Goal: Information Seeking & Learning: Learn about a topic

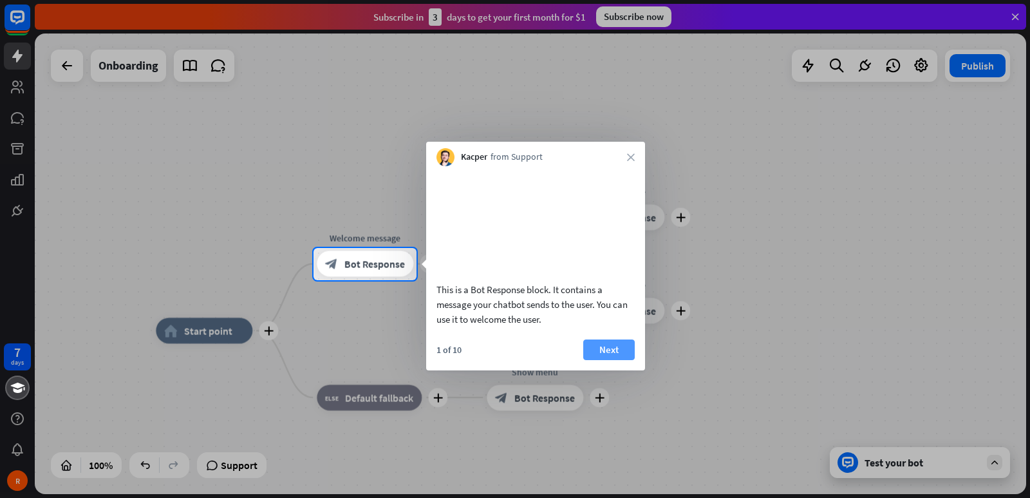
click at [606, 360] on button "Next" at bounding box center [608, 349] width 51 height 21
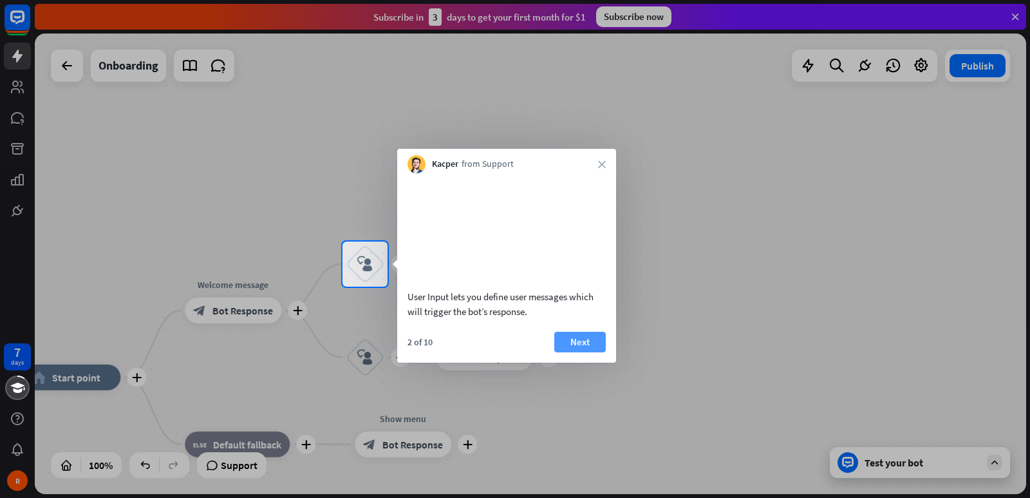
click at [588, 352] on button "Next" at bounding box center [579, 342] width 51 height 21
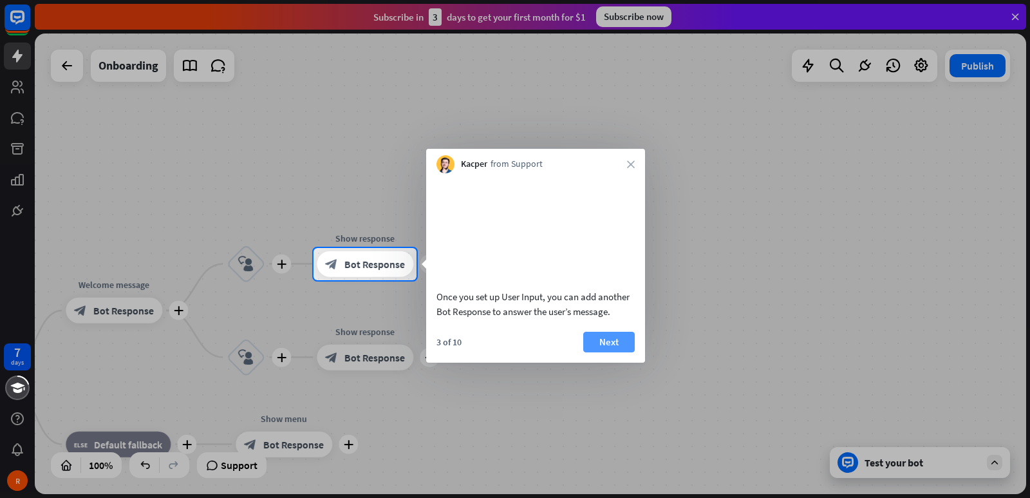
click at [592, 352] on button "Next" at bounding box center [608, 342] width 51 height 21
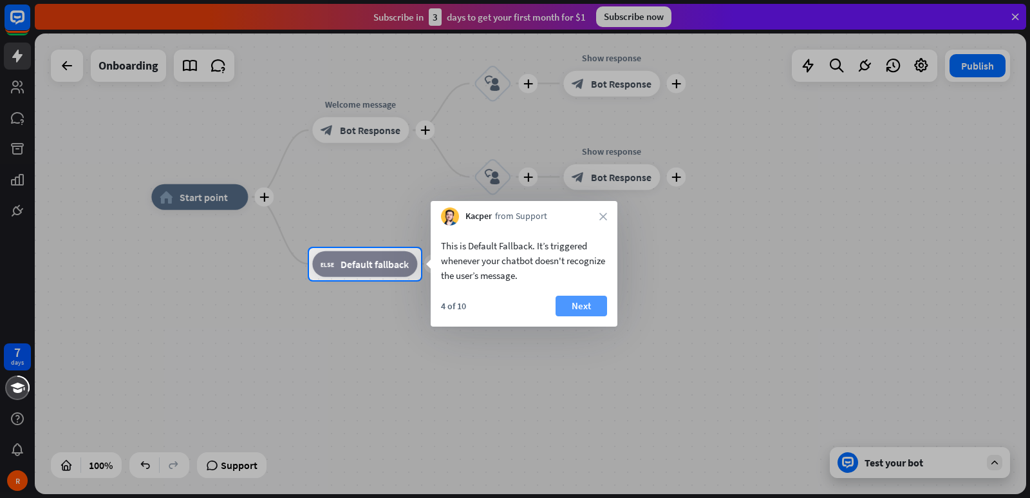
click at [584, 305] on button "Next" at bounding box center [581, 305] width 51 height 21
click at [584, 305] on div "plus home_2 Start point plus Welcome message block_bot_response Bot Response pl…" at bounding box center [646, 427] width 991 height 460
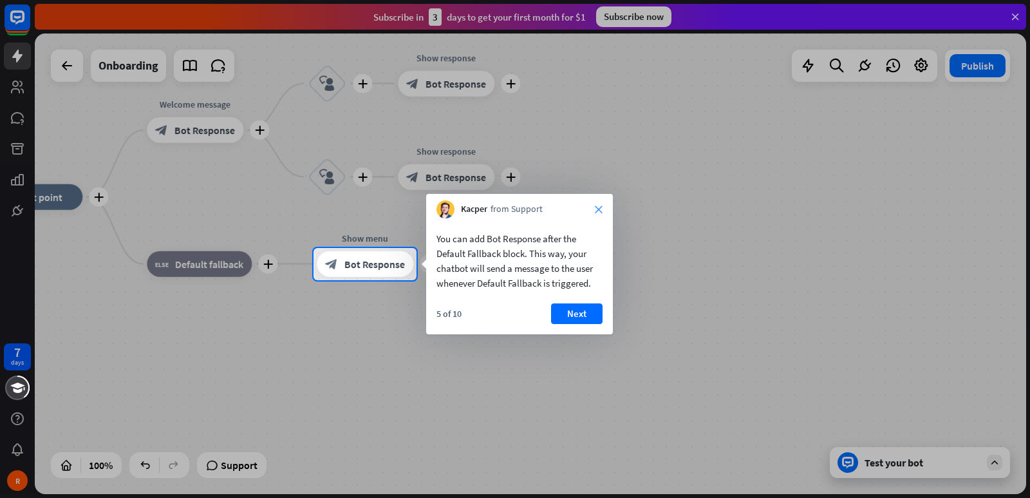
click at [596, 208] on icon "close" at bounding box center [599, 209] width 8 height 8
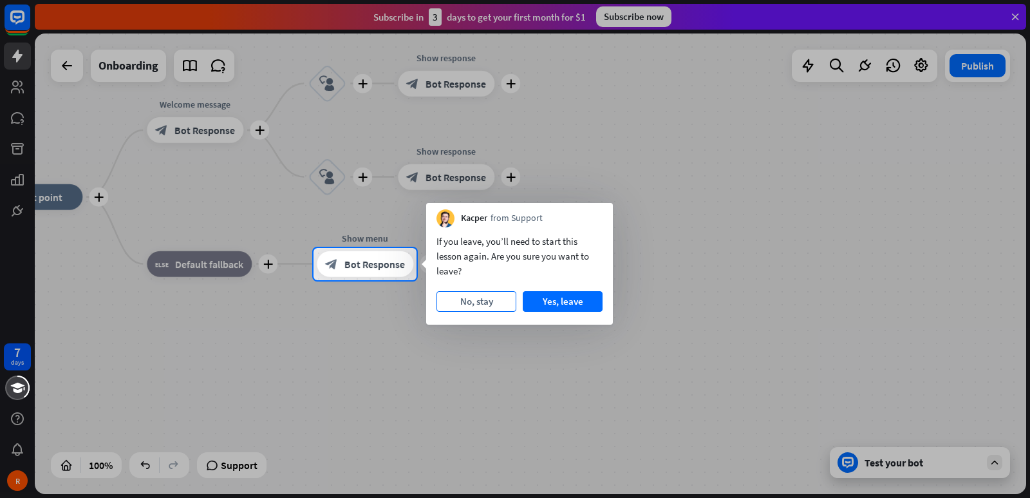
click at [495, 303] on button "No, stay" at bounding box center [476, 301] width 80 height 21
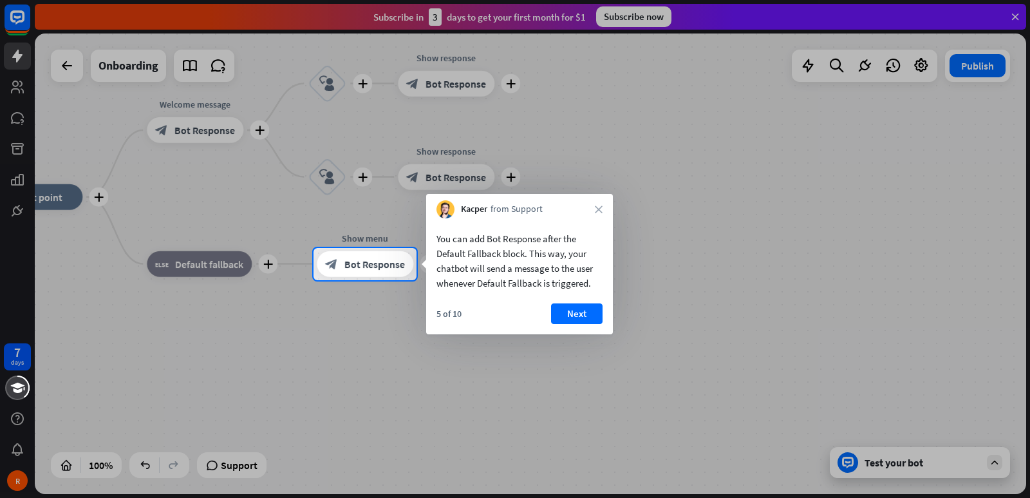
click at [597, 209] on icon "close" at bounding box center [599, 209] width 8 height 8
click at [597, 209] on div "Kacper from Support close" at bounding box center [519, 206] width 187 height 24
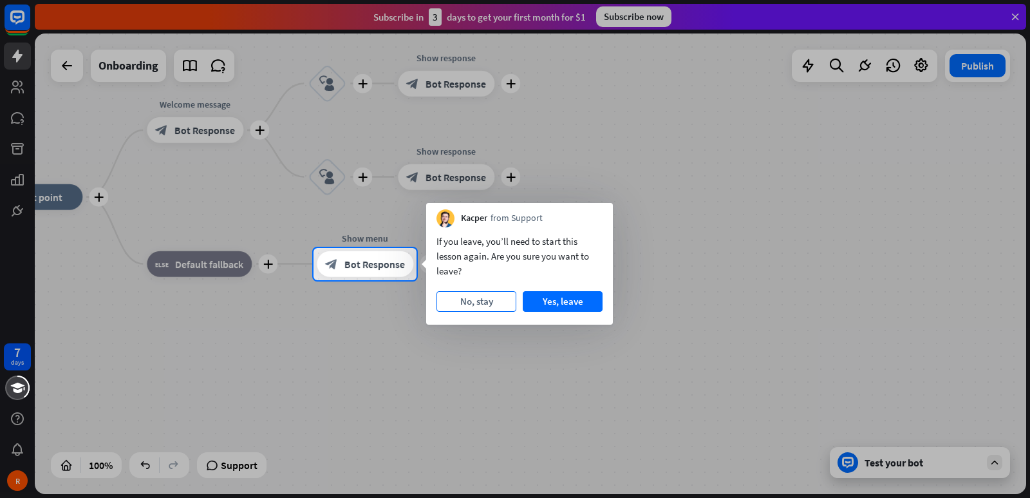
click at [501, 297] on button "No, stay" at bounding box center [476, 301] width 80 height 21
click at [501, 297] on div "If you leave, you’ll need to start this lesson again. Are you sure you want to …" at bounding box center [519, 275] width 187 height 97
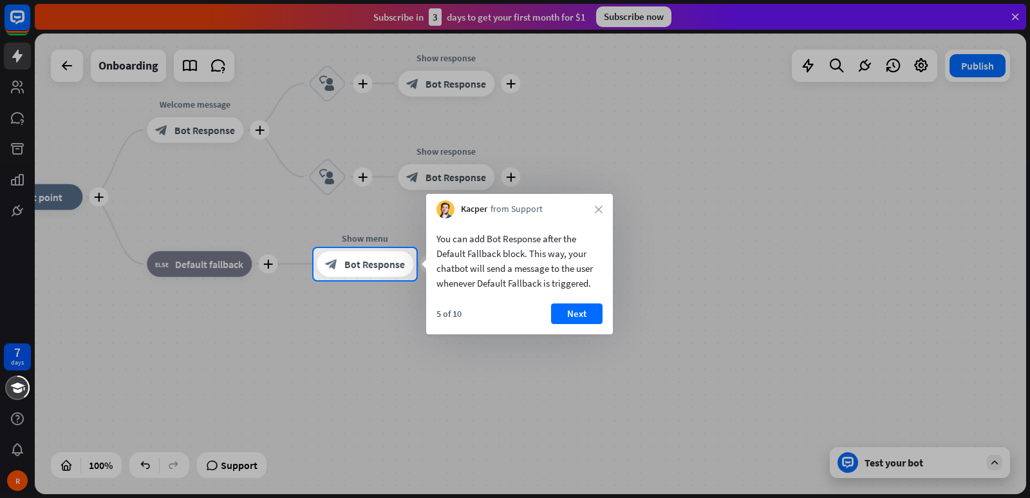
click at [576, 315] on button "Next" at bounding box center [576, 313] width 51 height 21
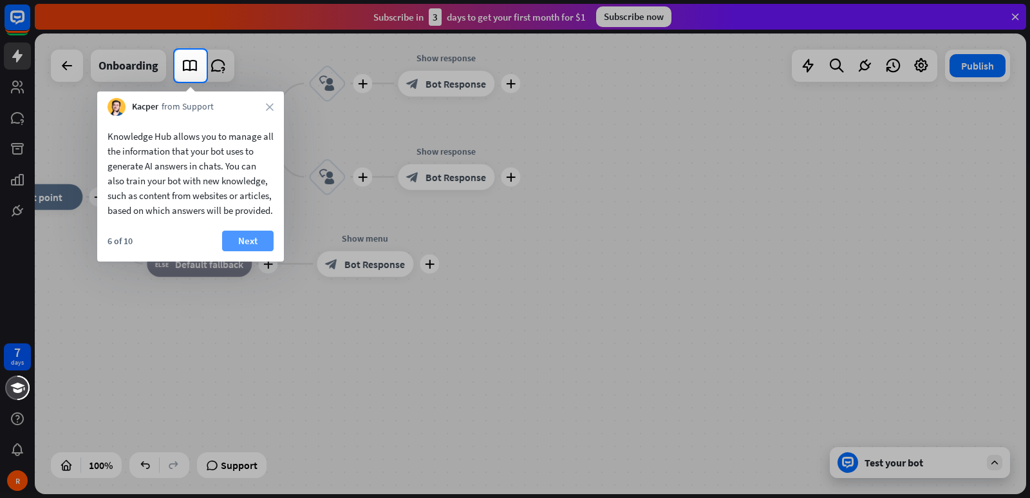
click at [256, 251] on button "Next" at bounding box center [247, 240] width 51 height 21
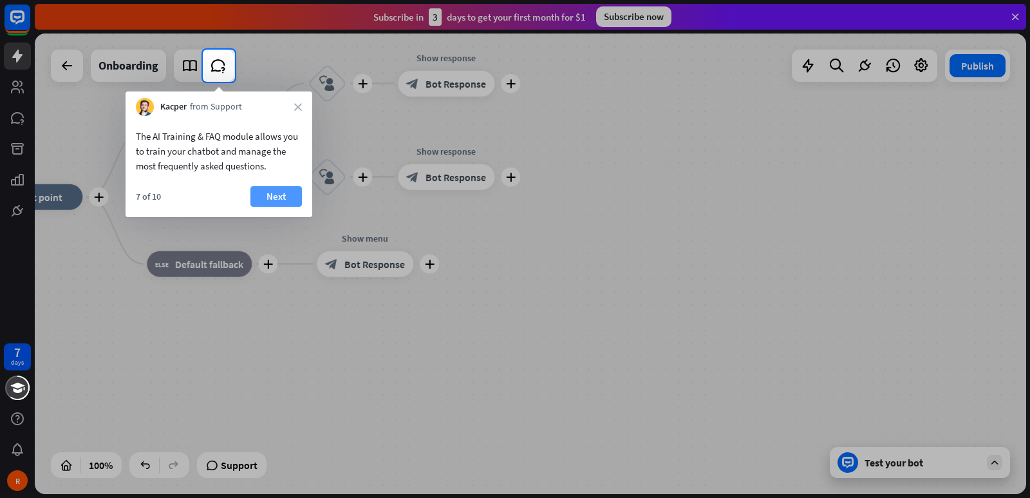
click at [288, 197] on button "Next" at bounding box center [275, 196] width 51 height 21
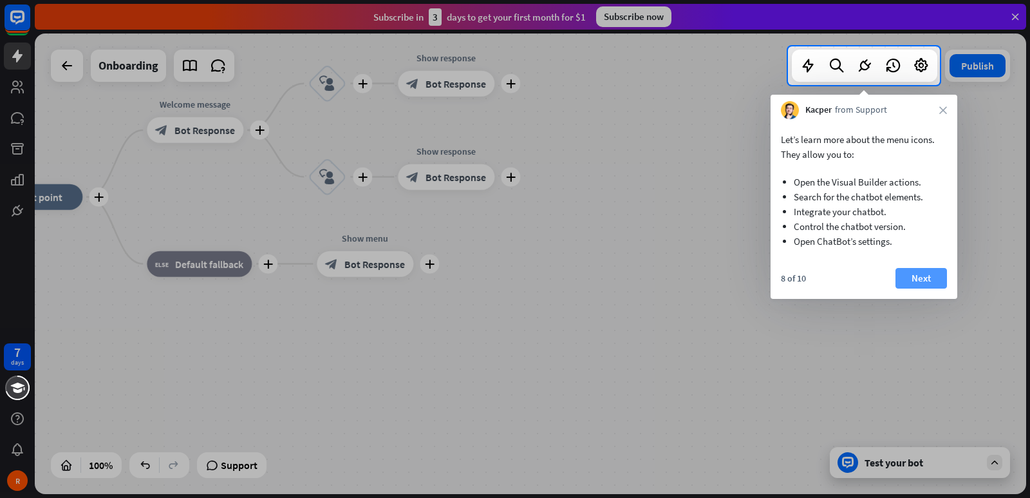
click at [921, 277] on button "Next" at bounding box center [920, 278] width 51 height 21
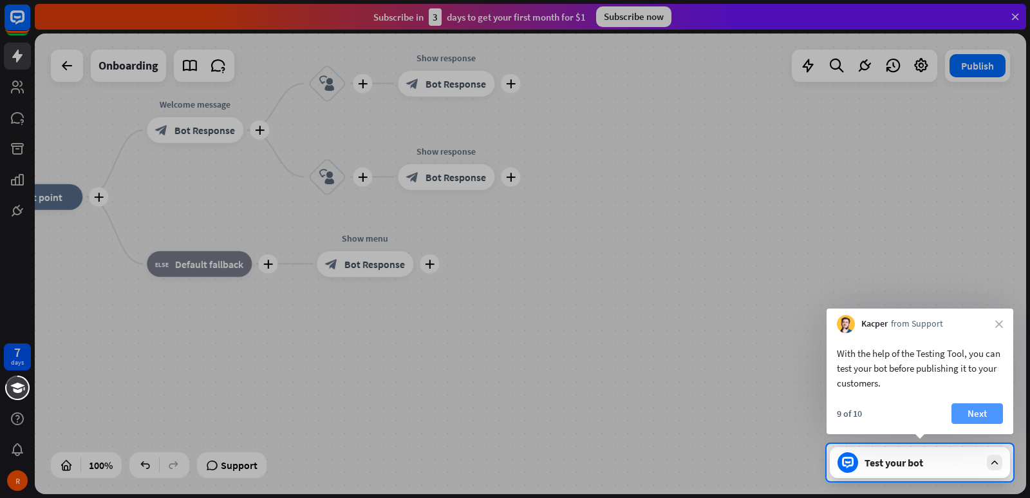
click at [974, 409] on button "Next" at bounding box center [976, 413] width 51 height 21
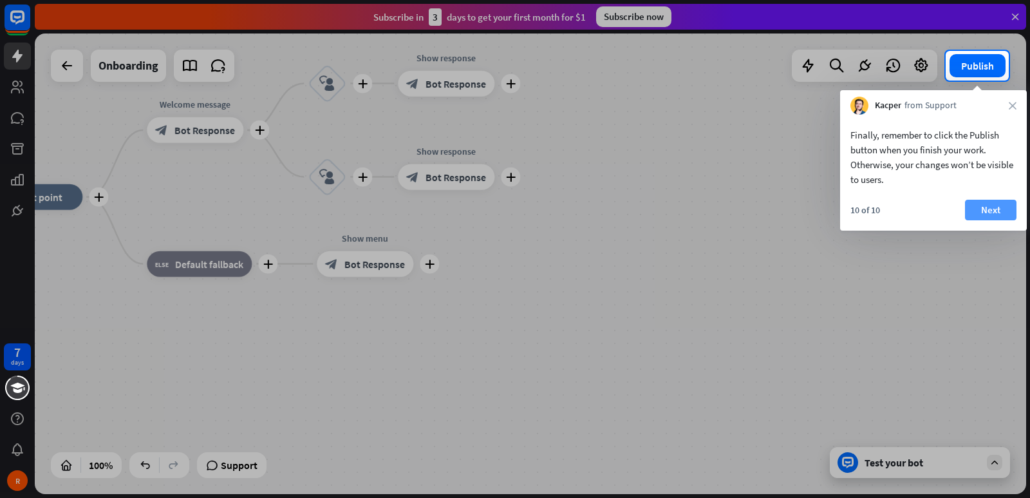
click at [985, 209] on button "Next" at bounding box center [990, 210] width 51 height 21
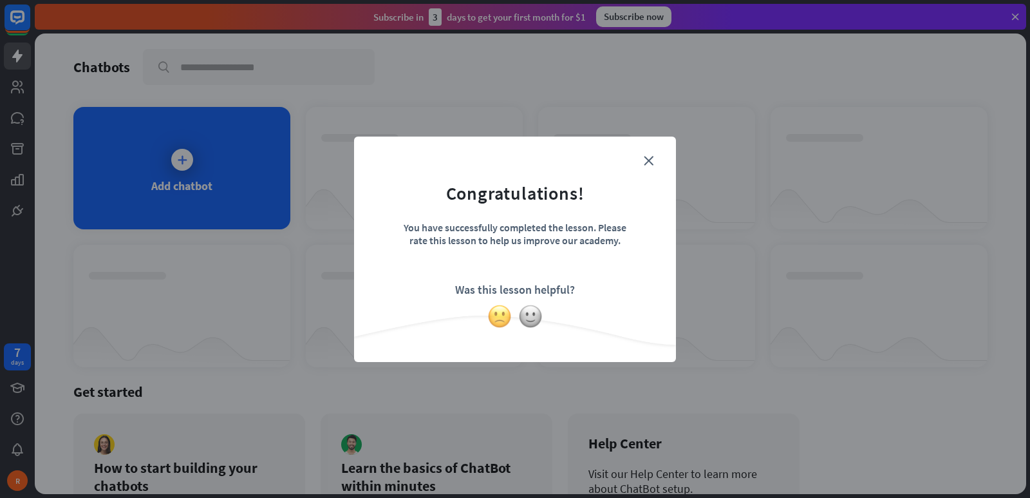
click at [503, 315] on img at bounding box center [499, 316] width 24 height 24
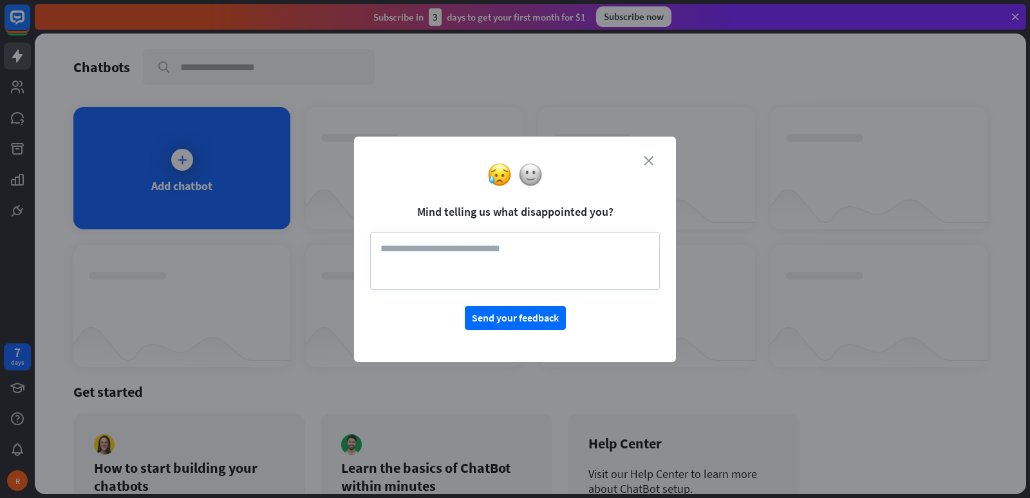
click at [650, 161] on icon "close" at bounding box center [649, 161] width 10 height 10
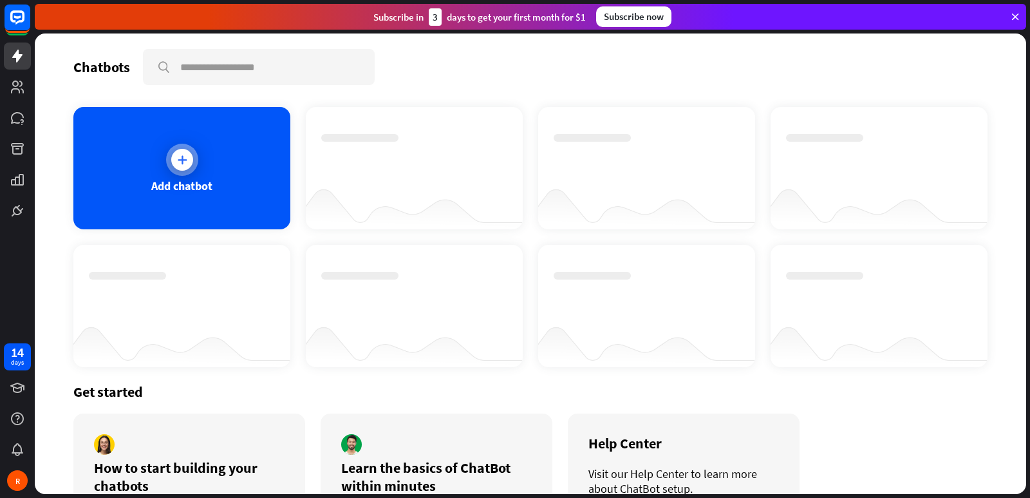
click at [160, 190] on div "Add chatbot" at bounding box center [181, 185] width 61 height 15
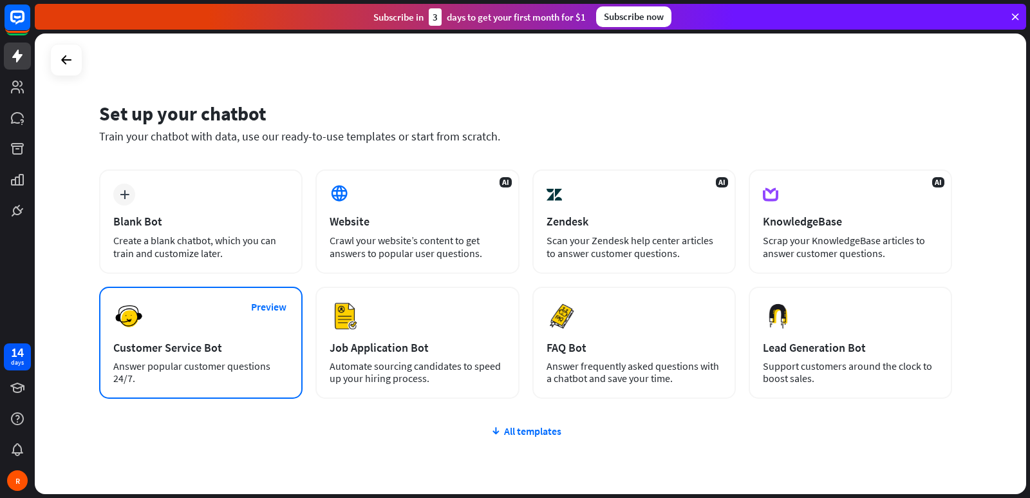
click at [211, 330] on div "Preview Customer Service Bot Answer popular customer questions 24/7." at bounding box center [200, 342] width 203 height 112
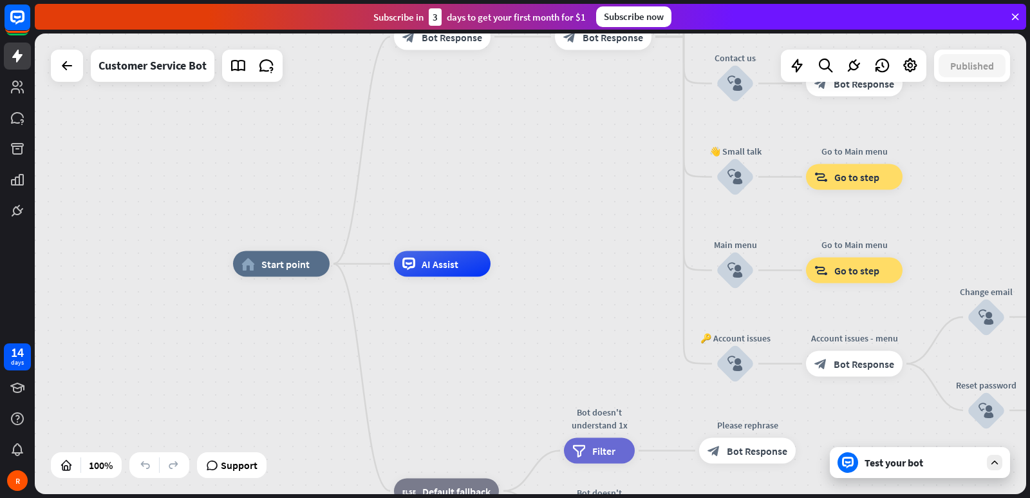
click at [981, 458] on div "Test your bot" at bounding box center [920, 462] width 180 height 31
click at [981, 458] on div "home_2 Start point Welcome message block_bot_response Bot Response 🔙 Main menu …" at bounding box center [728, 494] width 991 height 460
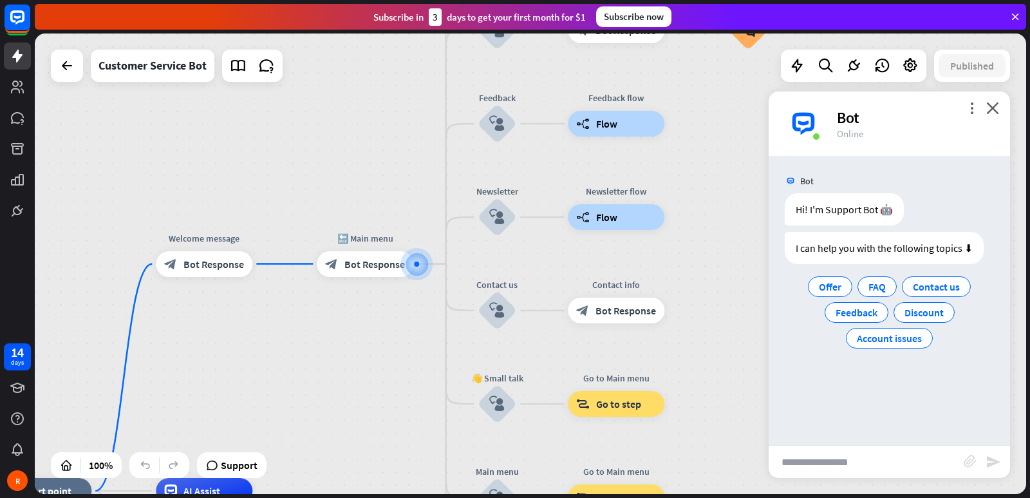
click at [839, 463] on input "text" at bounding box center [866, 461] width 195 height 32
type input "*********"
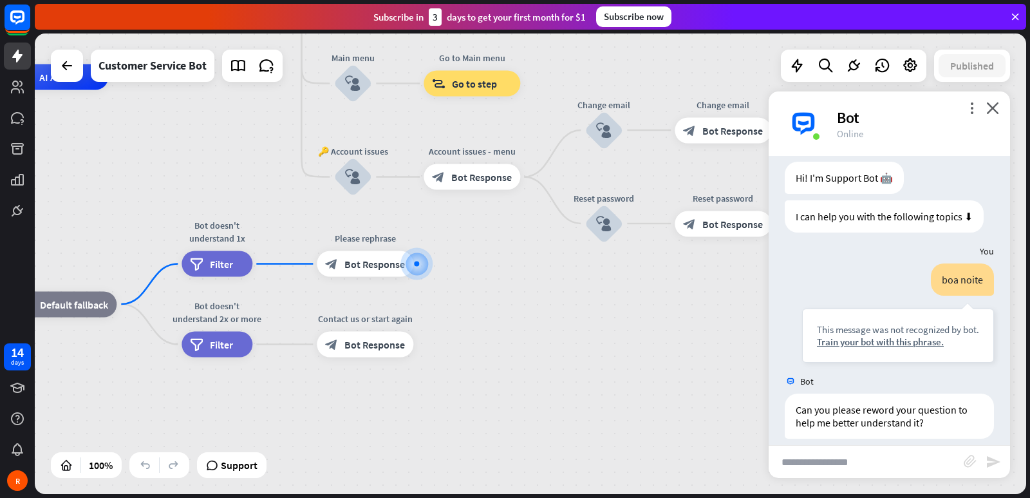
scroll to position [44, 0]
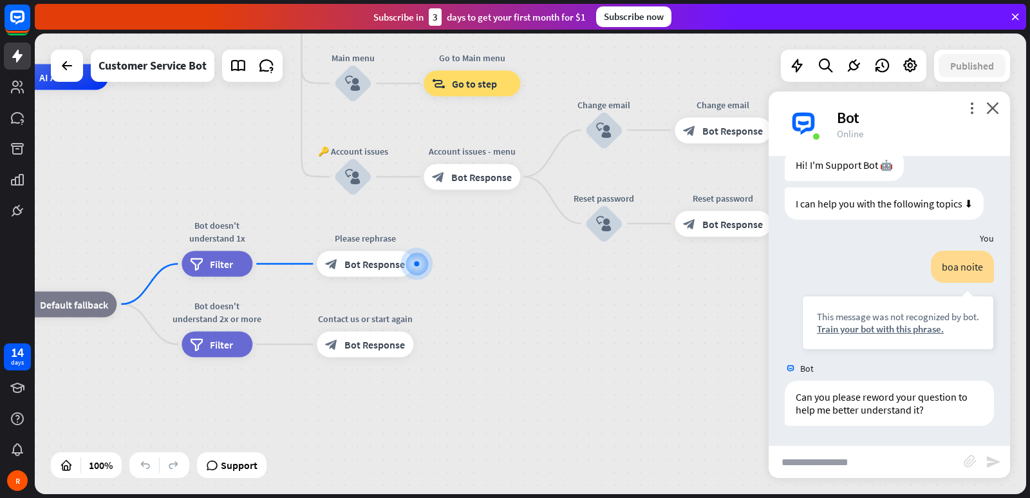
click at [1018, 12] on icon at bounding box center [1015, 17] width 12 height 12
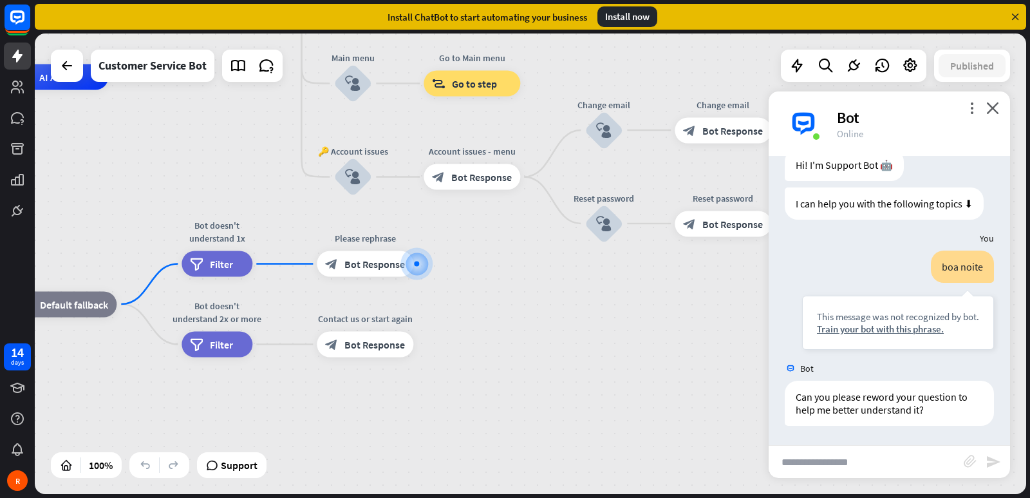
click at [1015, 15] on icon at bounding box center [1015, 17] width 12 height 12
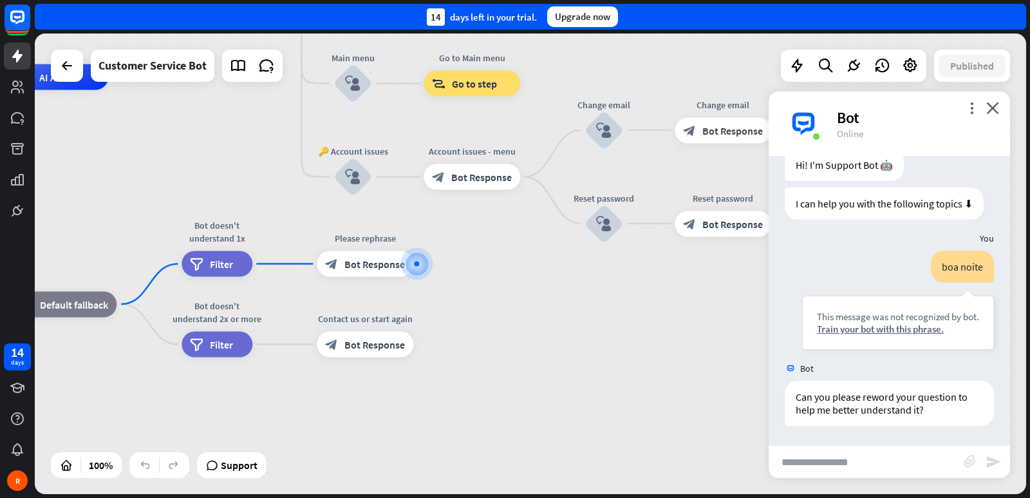
click at [1015, 15] on div "14 days left in your trial. Upgrade now" at bounding box center [530, 17] width 991 height 26
click at [1017, 14] on div "14 days left in your trial. Upgrade now" at bounding box center [530, 17] width 991 height 26
